Goal: Task Accomplishment & Management: Complete application form

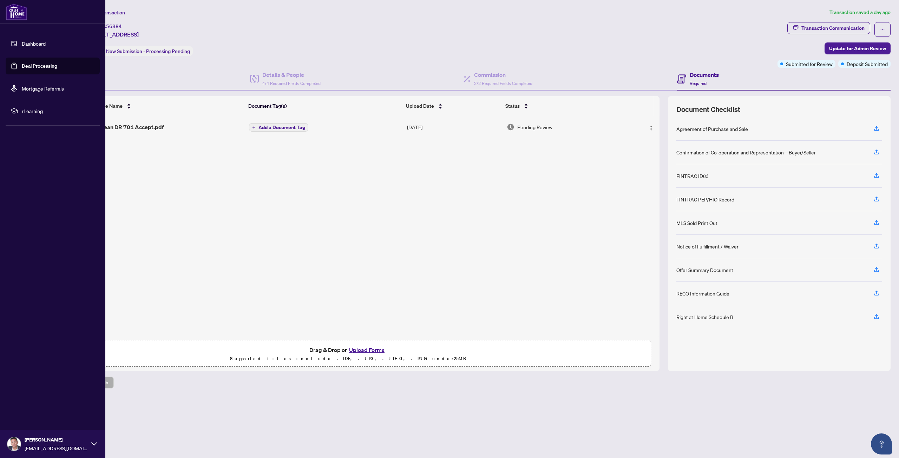
drag, startPoint x: 18, startPoint y: 66, endPoint x: 22, endPoint y: 61, distance: 7.0
click at [22, 66] on link "Deal Processing" at bounding box center [39, 66] width 35 height 6
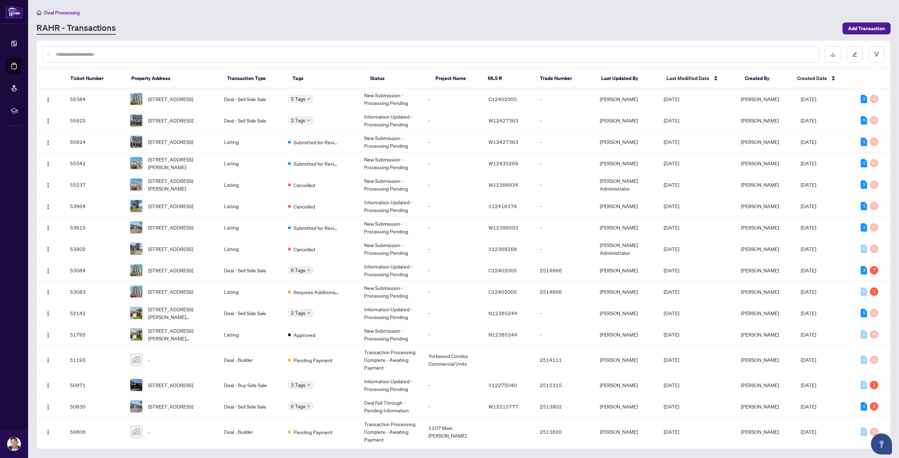
click at [142, 60] on div at bounding box center [430, 54] width 776 height 16
click at [141, 58] on div at bounding box center [430, 54] width 776 height 16
click at [140, 54] on input "text" at bounding box center [434, 55] width 758 height 8
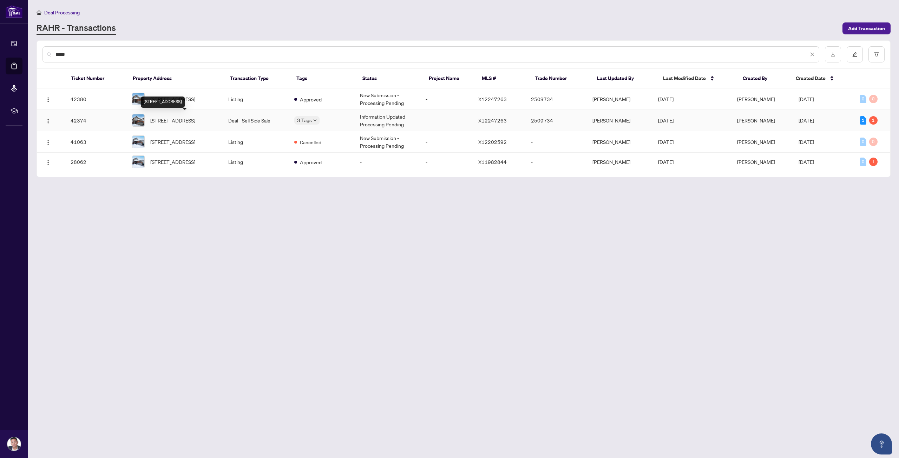
type input "*****"
click at [195, 117] on span "[STREET_ADDRESS]" at bounding box center [172, 121] width 45 height 8
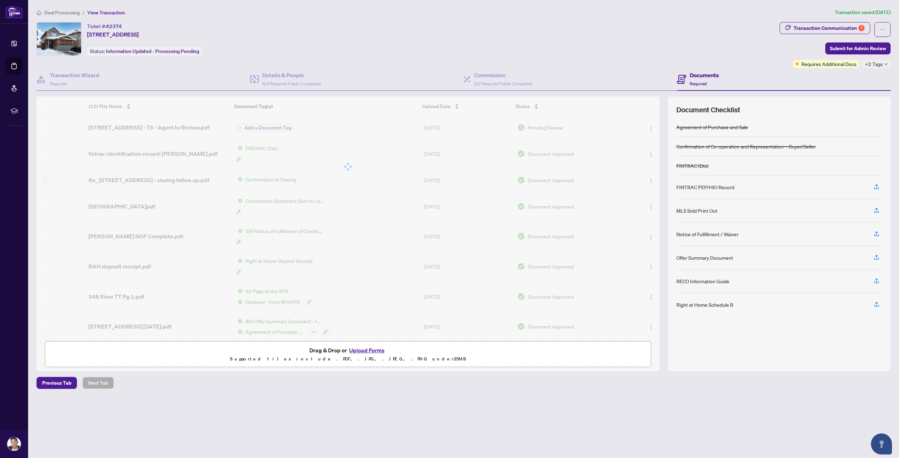
click at [373, 350] on button "Upload Forms" at bounding box center [367, 350] width 40 height 9
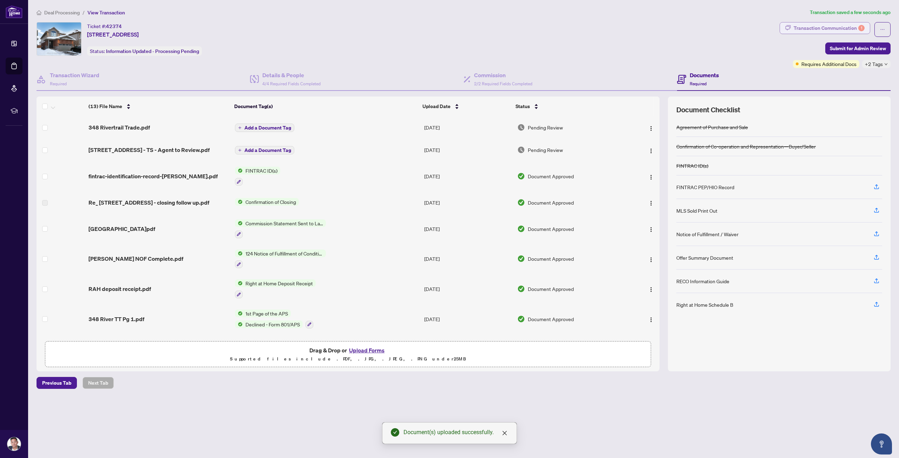
click at [818, 28] on div "Transaction Communication 1" at bounding box center [828, 27] width 71 height 11
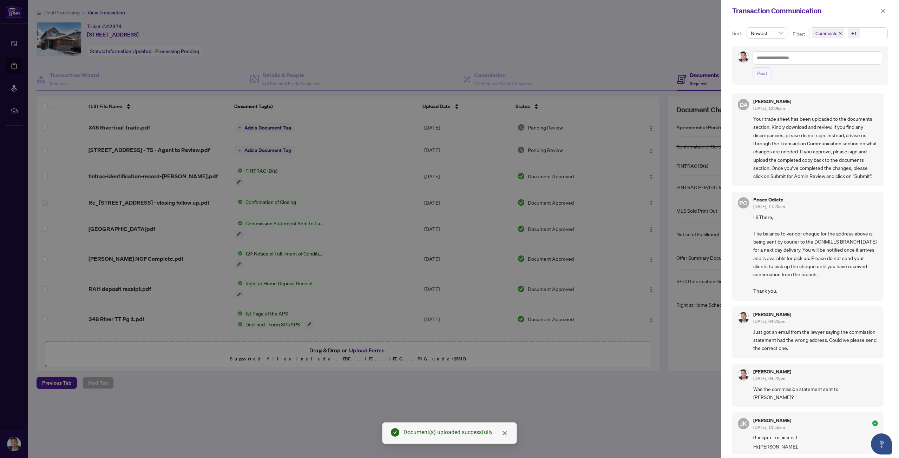
click at [838, 32] on icon "close" at bounding box center [840, 34] width 4 height 4
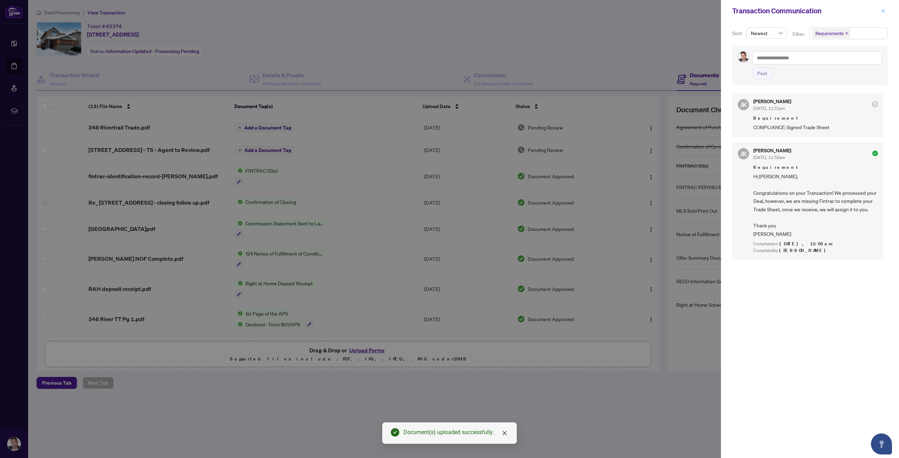
click at [886, 8] on button "button" at bounding box center [882, 11] width 9 height 8
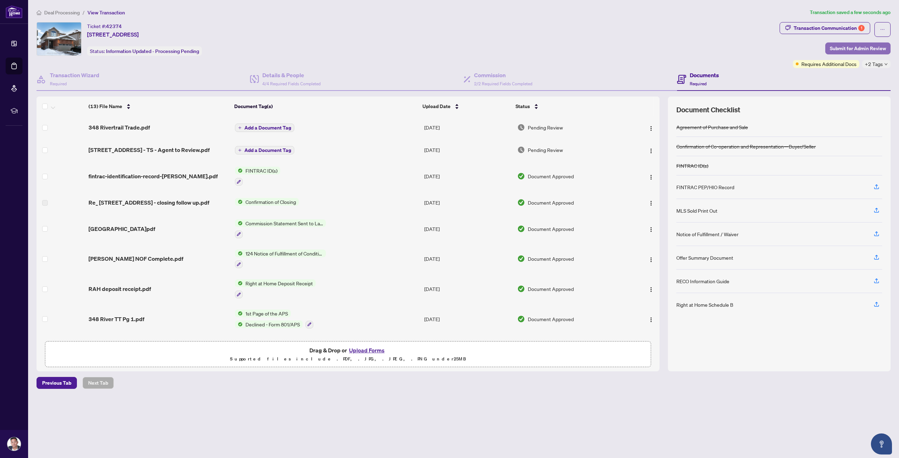
click at [838, 45] on span "Submit for Admin Review" at bounding box center [858, 48] width 56 height 11
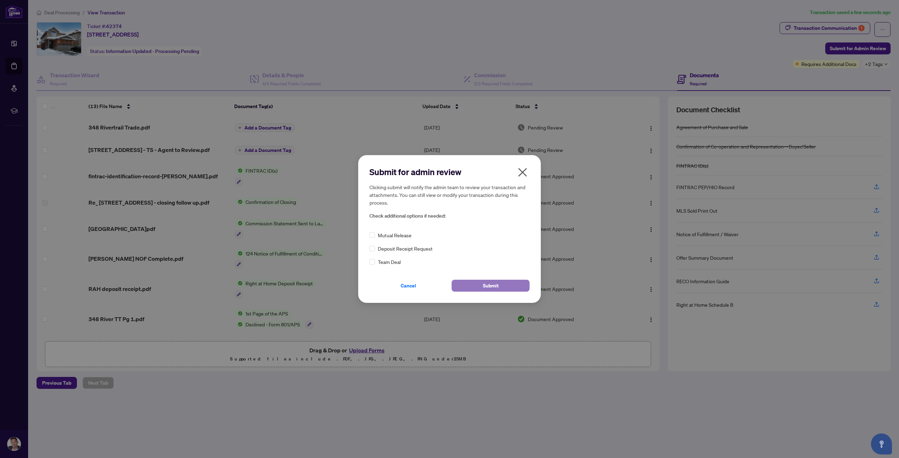
click at [483, 285] on span "Submit" at bounding box center [491, 285] width 16 height 11
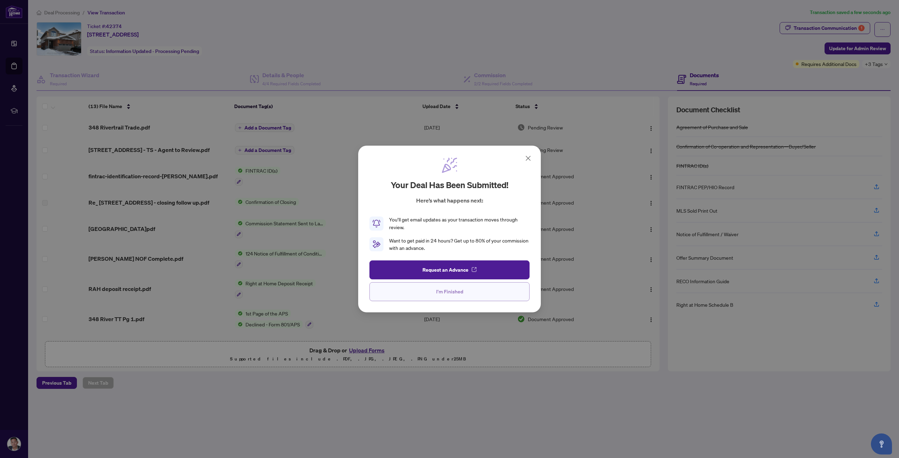
click at [477, 292] on button "I'm Finished" at bounding box center [449, 291] width 160 height 19
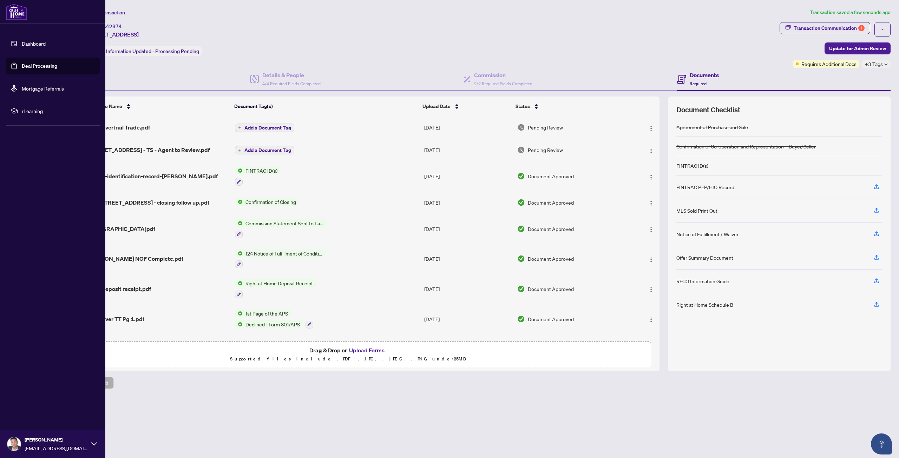
click at [22, 69] on link "Deal Processing" at bounding box center [39, 66] width 35 height 6
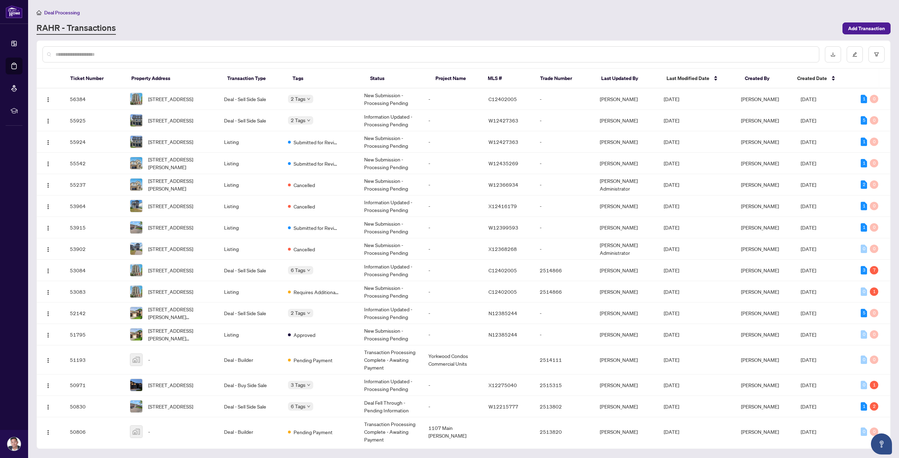
click at [68, 51] on input "text" at bounding box center [434, 55] width 758 height 8
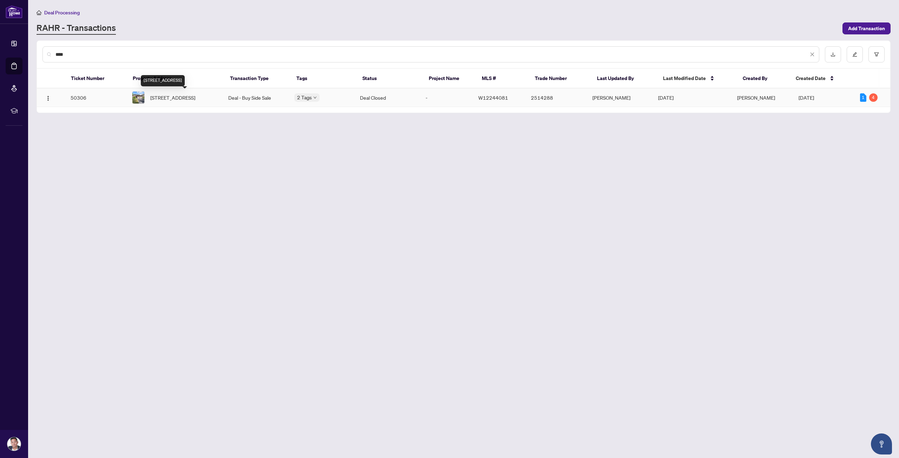
type input "****"
click at [183, 97] on span "[STREET_ADDRESS]" at bounding box center [172, 98] width 45 height 8
